Goal: Navigation & Orientation: Find specific page/section

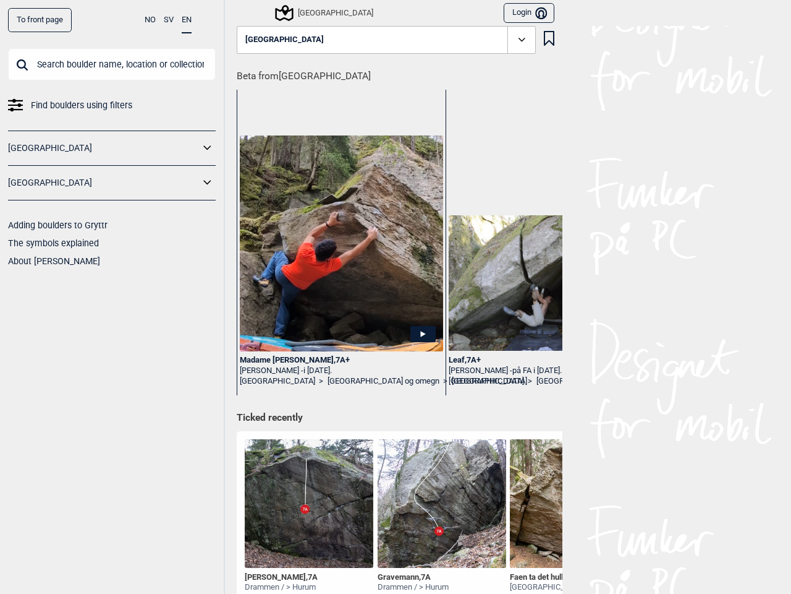
click at [150, 20] on button "NO" at bounding box center [150, 20] width 11 height 24
click at [169, 20] on button "SV" at bounding box center [169, 20] width 10 height 24
click at [187, 20] on button "EN" at bounding box center [187, 20] width 10 height 24
click at [208, 148] on icon at bounding box center [208, 148] width 16 height 18
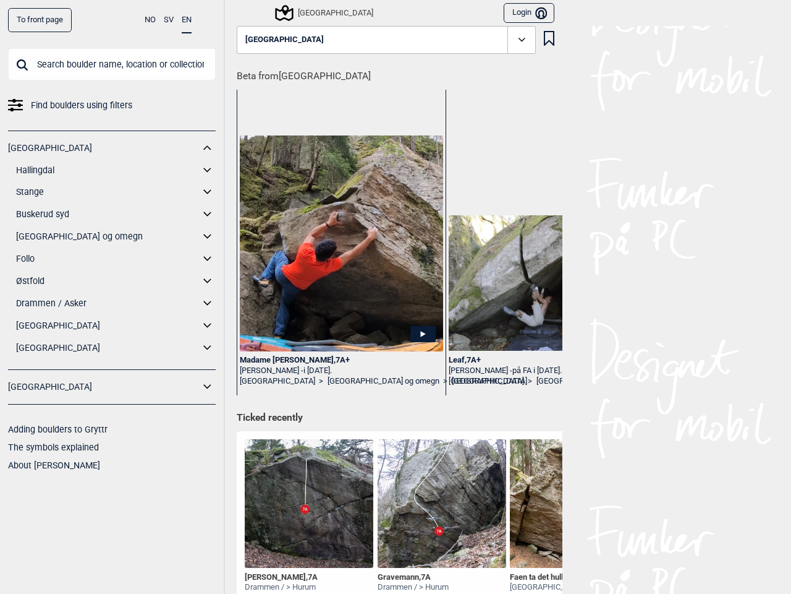
click at [208, 182] on div "[GEOGRAPHIC_DATA] Hallingdal Gol Ål Stange Kolomoen [GEOGRAPHIC_DATA] [GEOGRAPH…" at bounding box center [112, 249] width 208 height 239
click at [243, 12] on div "[GEOGRAPHIC_DATA]" at bounding box center [305, 12] width 137 height 21
click at [292, 13] on div "[GEOGRAPHIC_DATA]" at bounding box center [325, 13] width 96 height 15
click at [524, 13] on button "Login Bruker" at bounding box center [529, 13] width 51 height 20
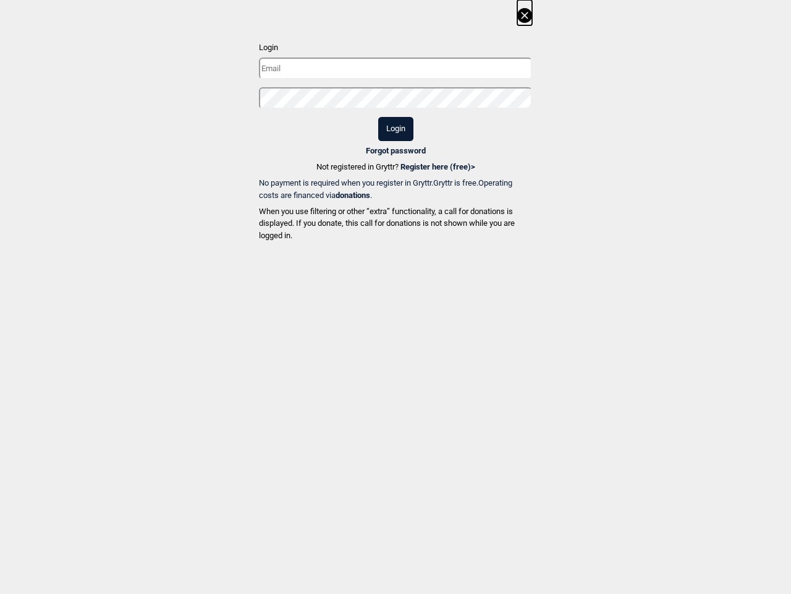
click at [381, 40] on div "Login Login Forgot password Not registered in Gryttr? Register here (free) > No…" at bounding box center [395, 122] width 791 height 245
click at [544, 40] on div "Login Login Forgot password Not registered in Gryttr? Register here (free) > No…" at bounding box center [395, 122] width 791 height 245
